Goal: Find specific page/section

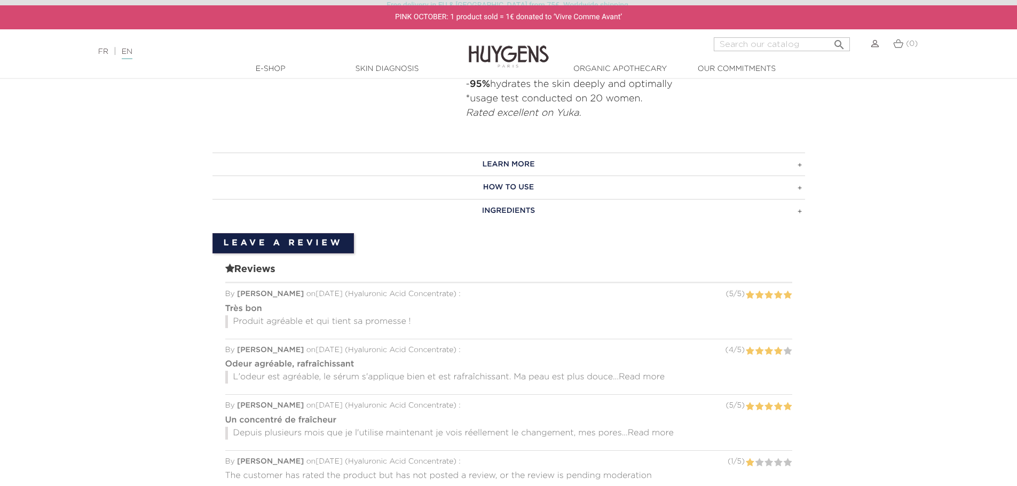
scroll to position [800, 0]
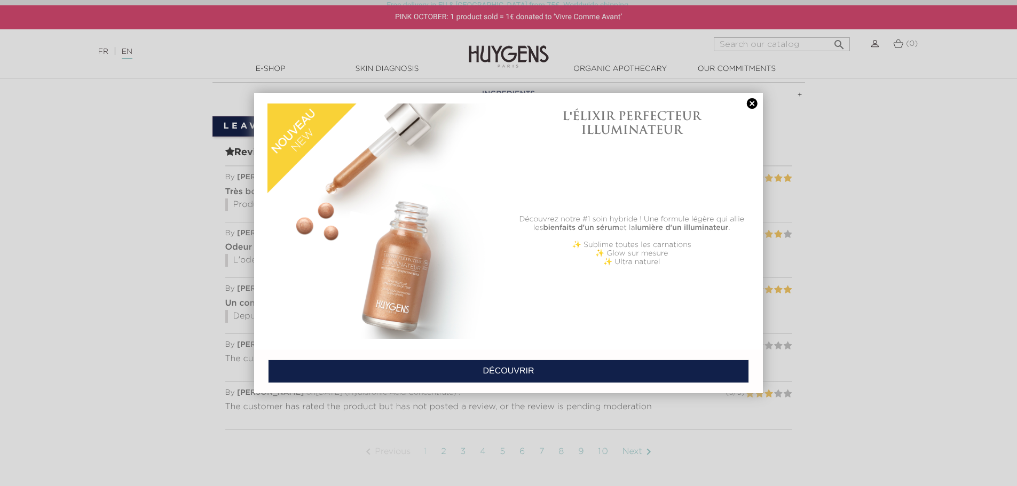
click at [752, 102] on link at bounding box center [751, 103] width 15 height 11
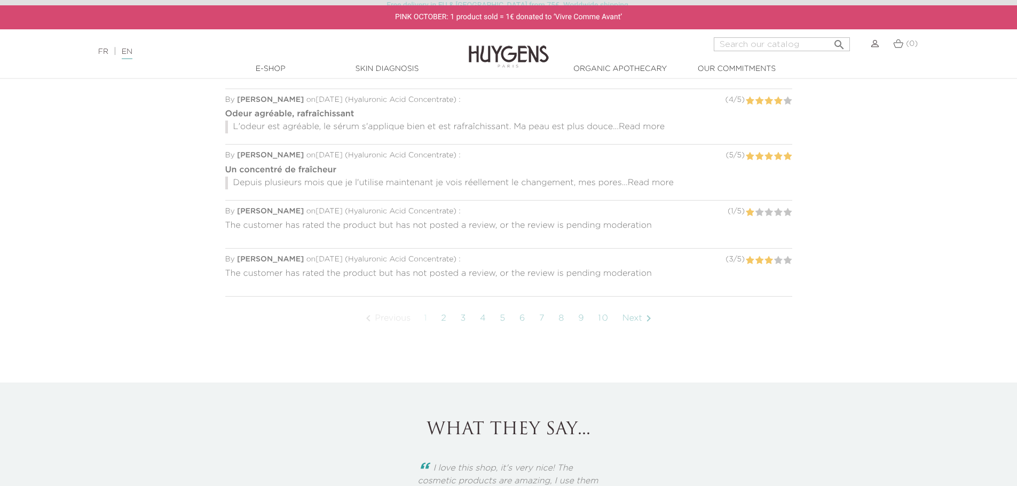
scroll to position [961, 0]
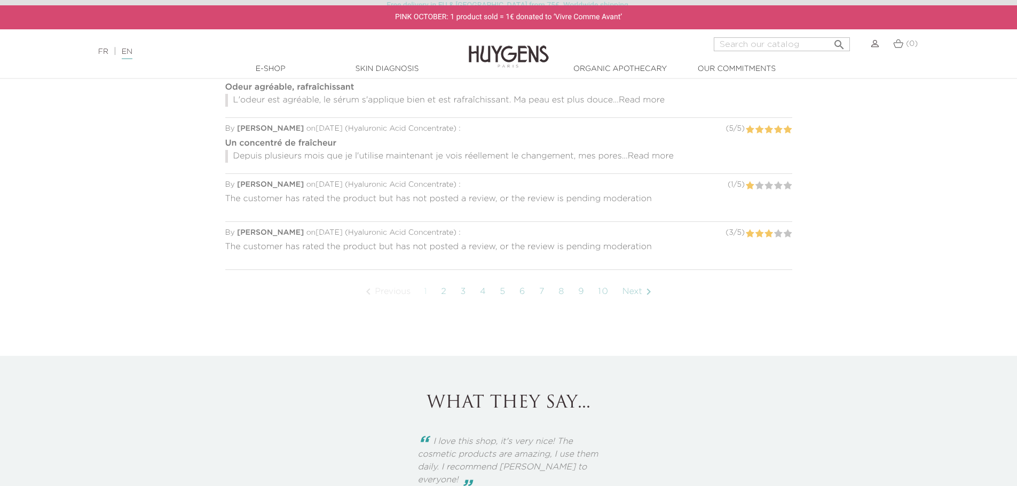
click at [630, 287] on link "Next " at bounding box center [638, 292] width 43 height 27
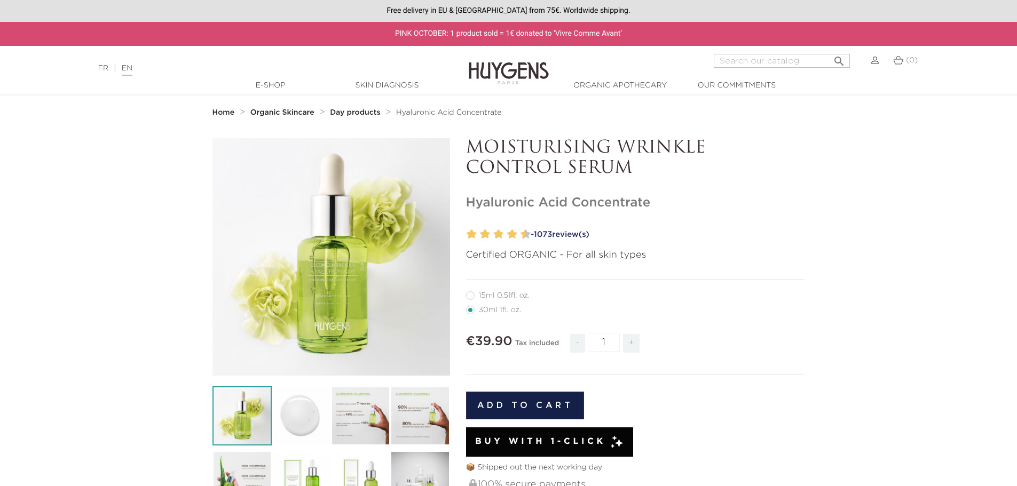
scroll to position [961, 0]
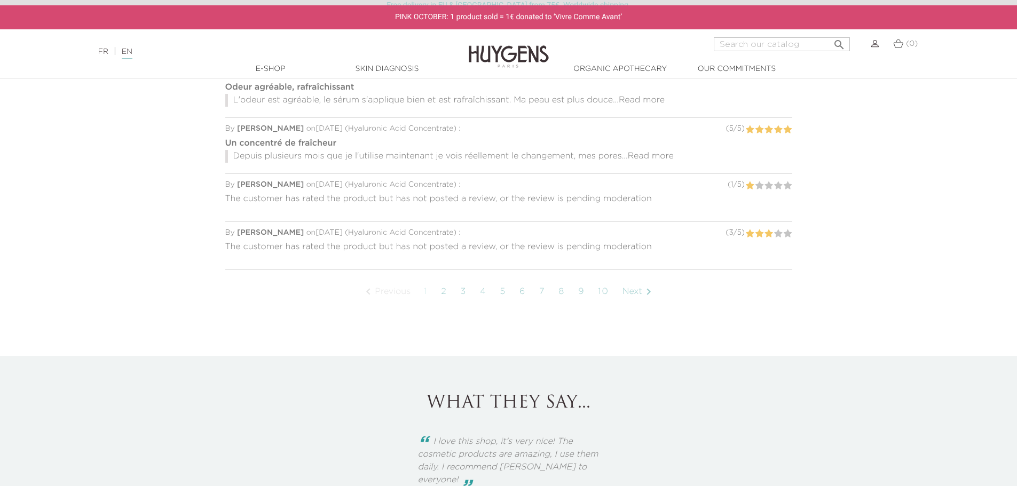
click at [633, 292] on link "Next " at bounding box center [638, 292] width 43 height 27
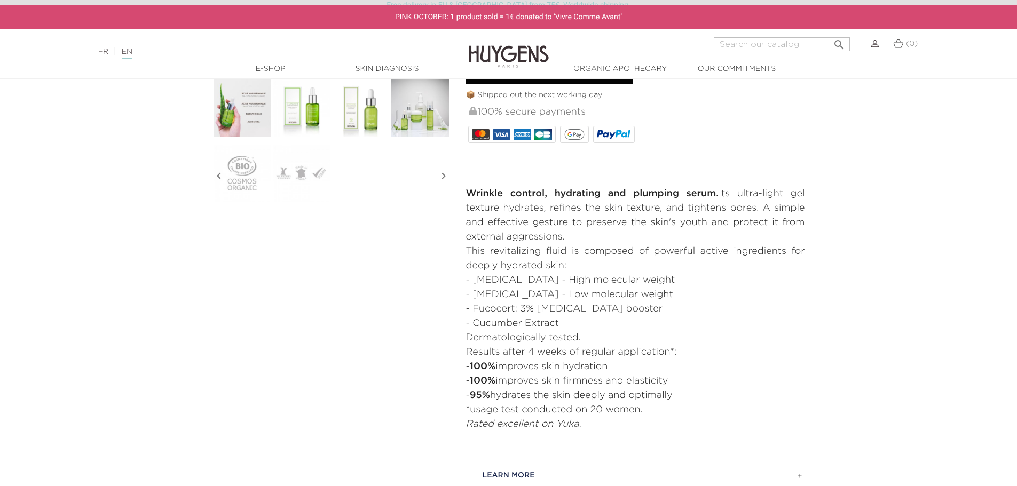
scroll to position [343, 0]
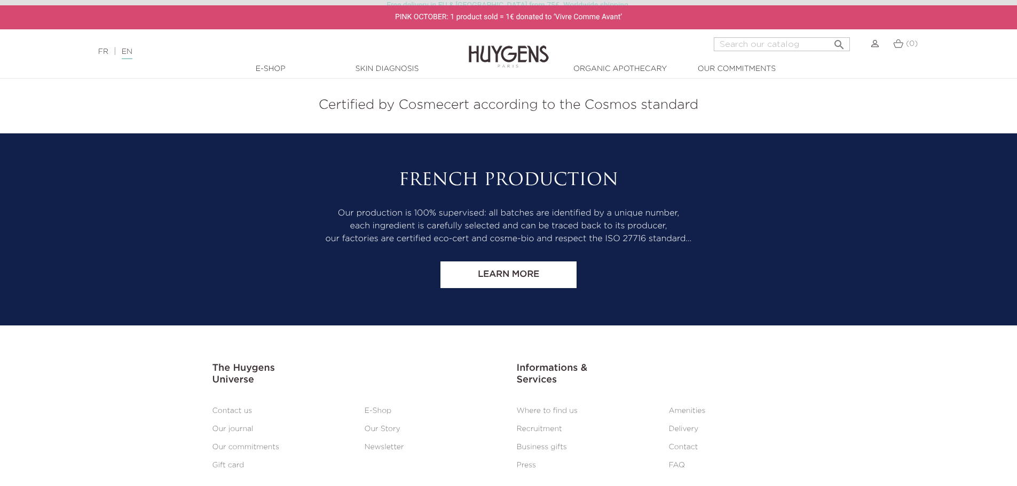
scroll to position [2341, 0]
